Goal: Book appointment/travel/reservation

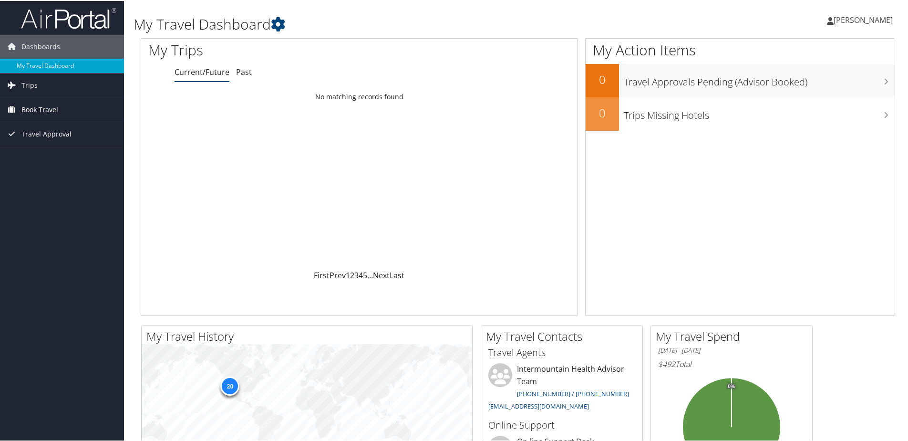
click at [39, 110] on span "Book Travel" at bounding box center [39, 109] width 37 height 24
click at [44, 153] on link "Book/Manage Online Trips" at bounding box center [62, 156] width 124 height 14
